Goal: Check status: Check status

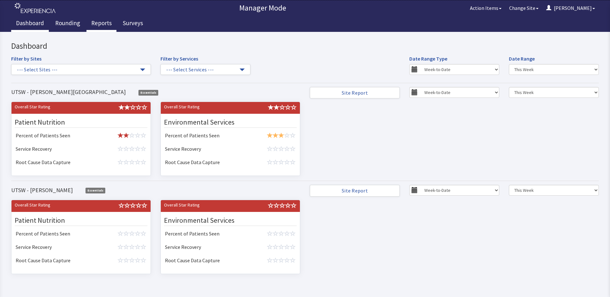
click at [102, 19] on link "Reports" at bounding box center [101, 24] width 30 height 16
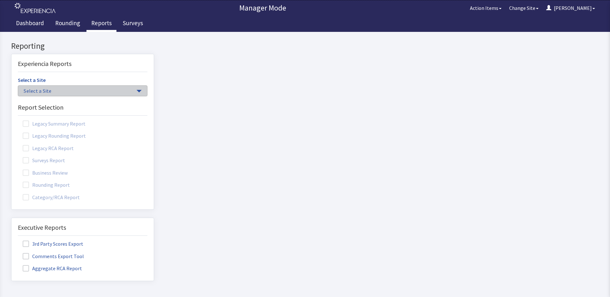
click at [66, 96] on button "Select a Site" at bounding box center [82, 90] width 129 height 11
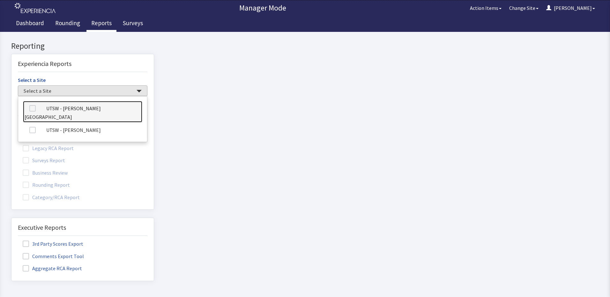
click at [64, 110] on link "UTSW - [PERSON_NAME][GEOGRAPHIC_DATA]" at bounding box center [82, 112] width 119 height 22
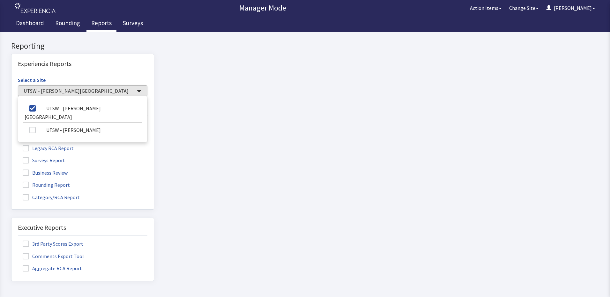
click at [43, 188] on label "Rounding Report" at bounding box center [47, 185] width 58 height 8
click at [11, 181] on input "Rounding Report" at bounding box center [11, 181] width 0 height 0
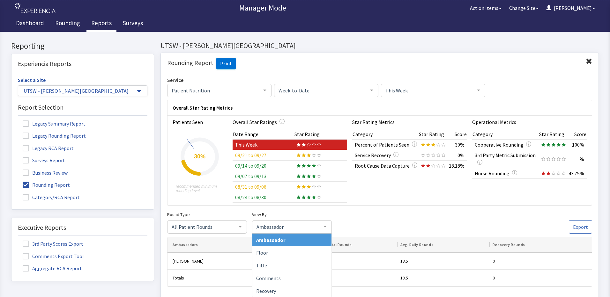
click at [307, 233] on div "Ambassador" at bounding box center [292, 226] width 80 height 13
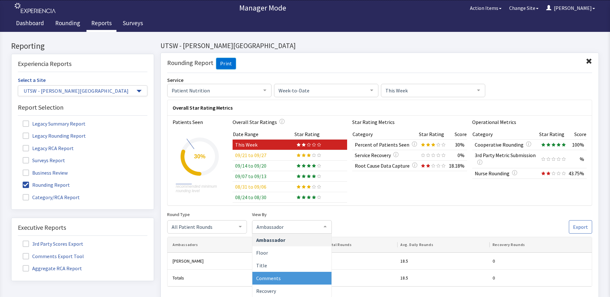
click at [276, 276] on span "Comments" at bounding box center [268, 278] width 25 height 6
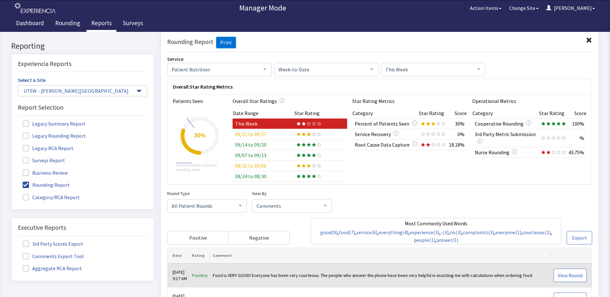
scroll to position [64, 0]
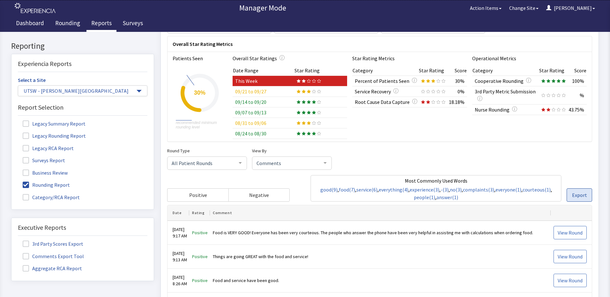
click at [576, 197] on span "Export" at bounding box center [579, 195] width 15 height 8
click at [361, 142] on div "Overall Star Rating Metrics Patients Seen Created with Highcharts 11.1.0 recomm…" at bounding box center [379, 89] width 425 height 106
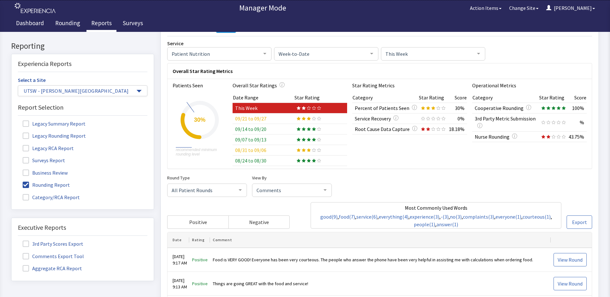
scroll to position [0, 0]
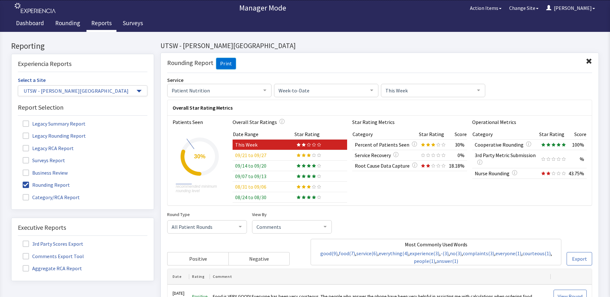
click at [437, 96] on div "This Week" at bounding box center [433, 90] width 104 height 13
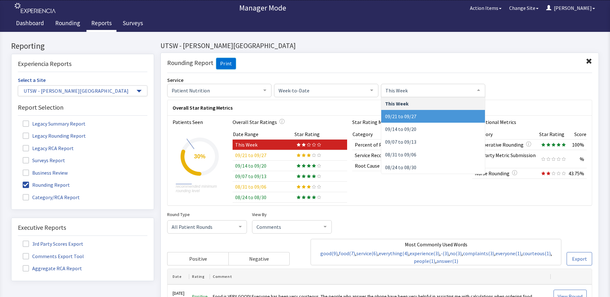
click at [423, 114] on span "09/21 to 09/27" at bounding box center [433, 116] width 104 height 13
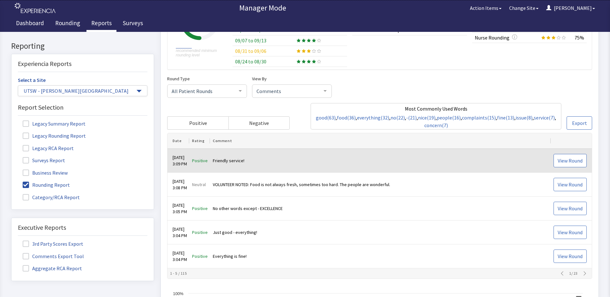
scroll to position [64, 0]
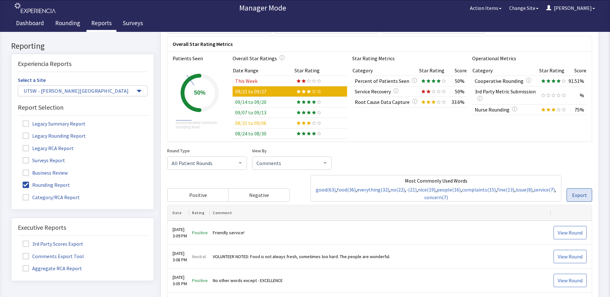
click at [567, 196] on button "Export" at bounding box center [579, 194] width 26 height 13
